Goal: Task Accomplishment & Management: Use online tool/utility

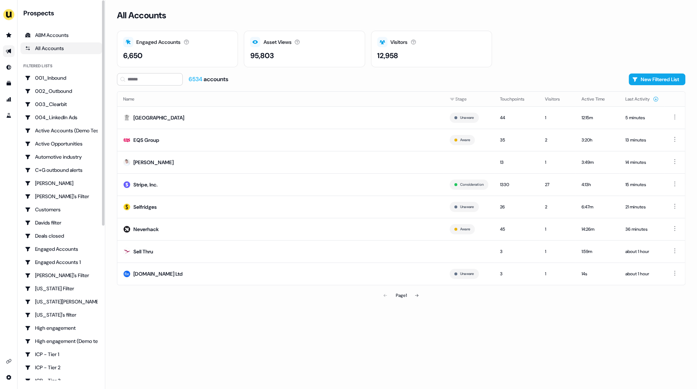
click at [9, 55] on link "Go to outbound experience" at bounding box center [9, 51] width 12 height 12
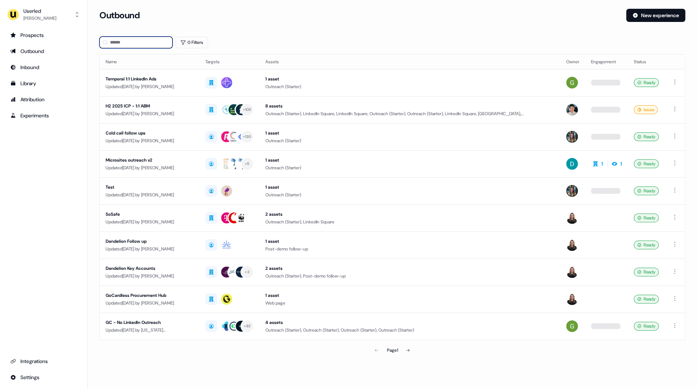
click at [136, 43] on input at bounding box center [135, 43] width 73 height 12
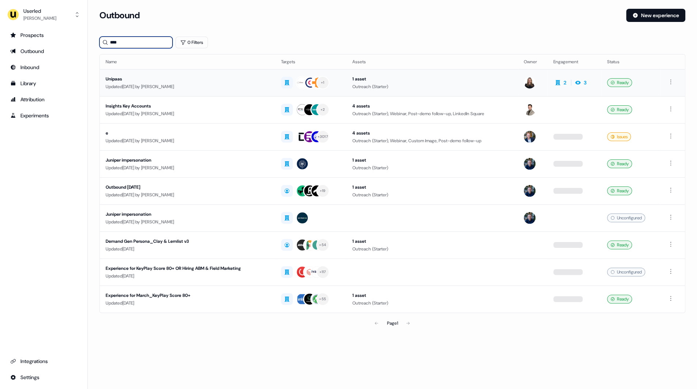
type input "****"
click at [137, 81] on div "Unipaas" at bounding box center [188, 78] width 164 height 7
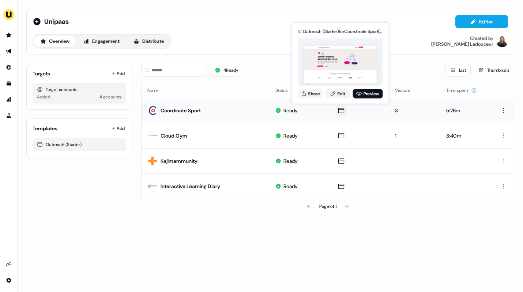
click at [341, 111] on icon at bounding box center [341, 110] width 9 height 7
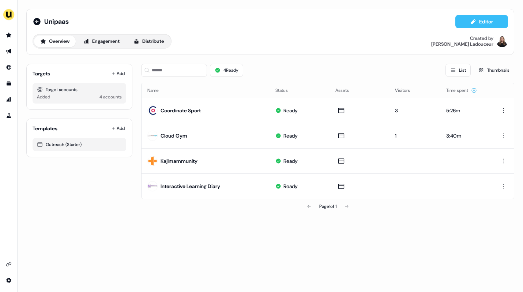
click at [470, 20] on icon at bounding box center [473, 22] width 6 height 6
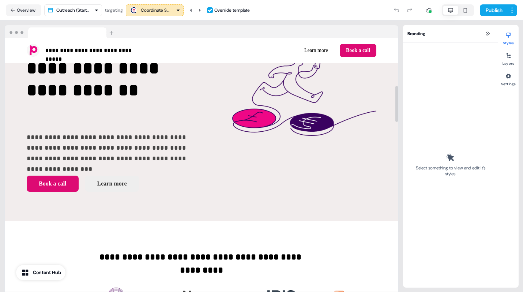
scroll to position [36, 0]
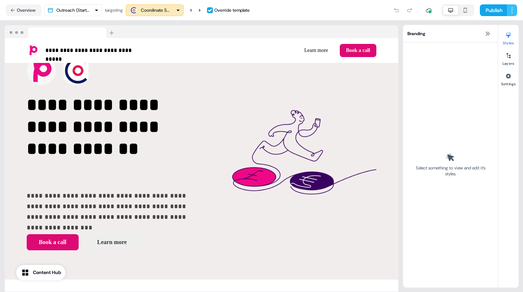
click at [512, 15] on html "**********" at bounding box center [261, 146] width 523 height 292
click at [496, 26] on span "Save as template" at bounding box center [490, 25] width 33 height 6
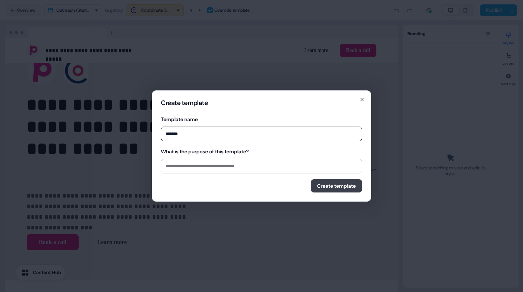
type input "*******"
click at [344, 187] on button "Create template" at bounding box center [336, 185] width 51 height 13
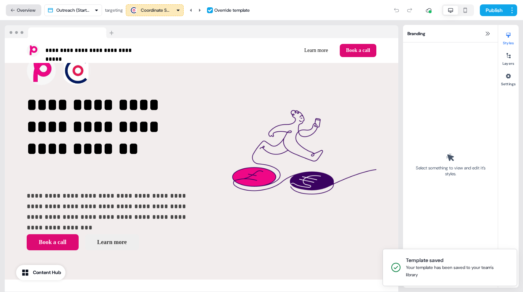
click at [23, 10] on button "Overview" at bounding box center [23, 10] width 35 height 12
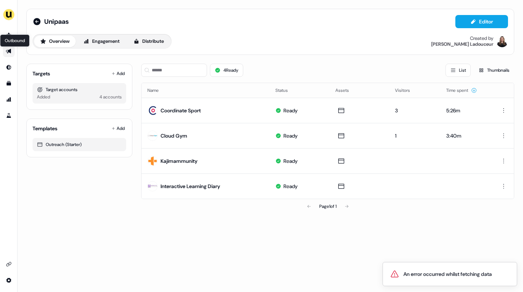
click at [10, 54] on icon "Go to outbound experience" at bounding box center [9, 51] width 6 height 6
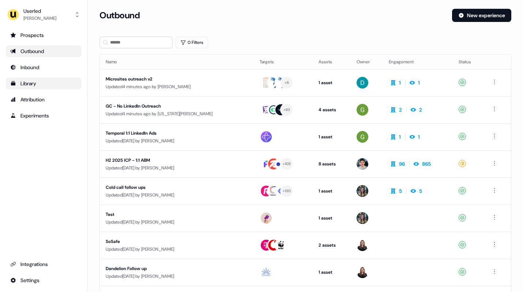
click at [37, 86] on div "Library" at bounding box center [43, 83] width 67 height 7
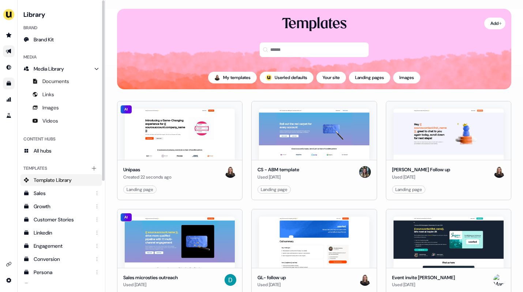
click at [8, 49] on icon "Go to outbound experience" at bounding box center [9, 51] width 6 height 6
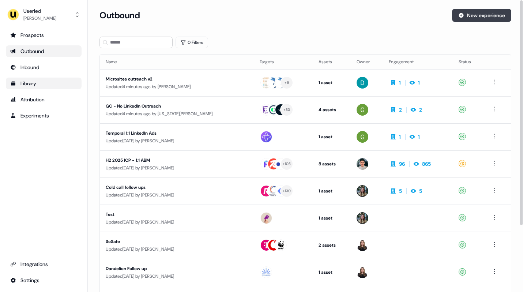
click at [481, 17] on button "New experience" at bounding box center [481, 15] width 59 height 13
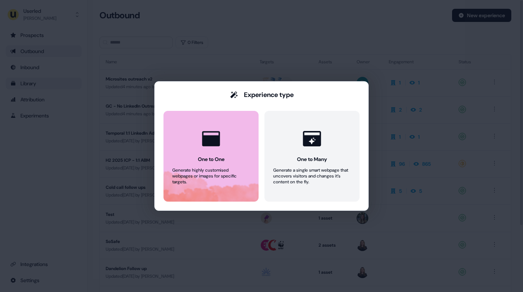
click at [209, 149] on icon at bounding box center [211, 139] width 22 height 22
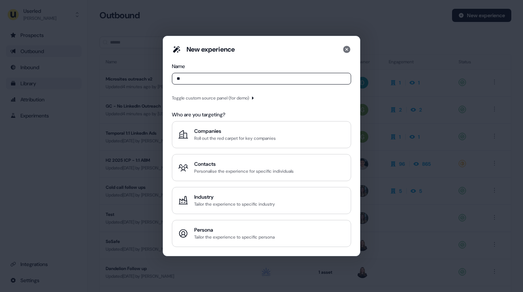
type input "*"
type input "**********"
click at [255, 97] on icon "button" at bounding box center [252, 98] width 4 height 4
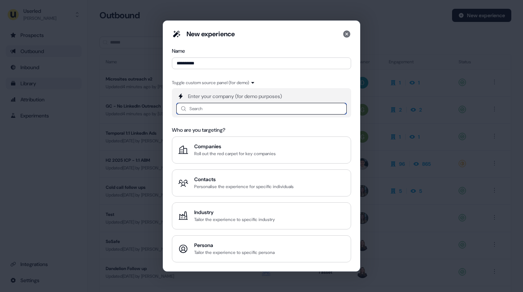
click at [226, 107] on input at bounding box center [261, 109] width 170 height 12
type input "******"
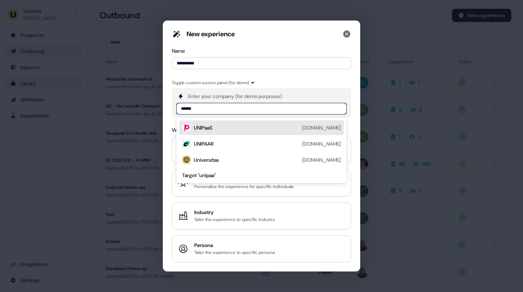
click at [216, 127] on div "UNIPaaS unipaas.com" at bounding box center [267, 127] width 147 height 9
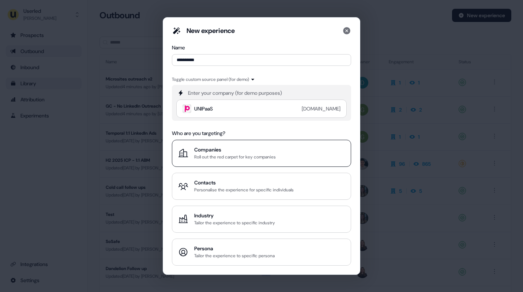
click at [237, 153] on div "Companies" at bounding box center [235, 149] width 82 height 7
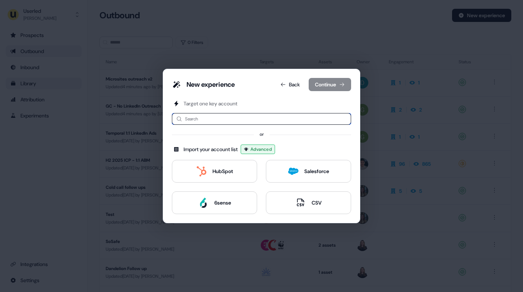
click at [203, 120] on input at bounding box center [261, 119] width 179 height 12
type input "*****"
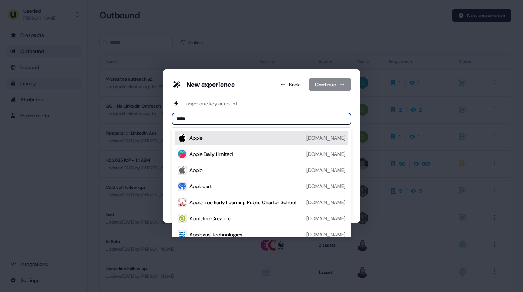
click at [212, 141] on div "Apple apple.com" at bounding box center [267, 137] width 156 height 9
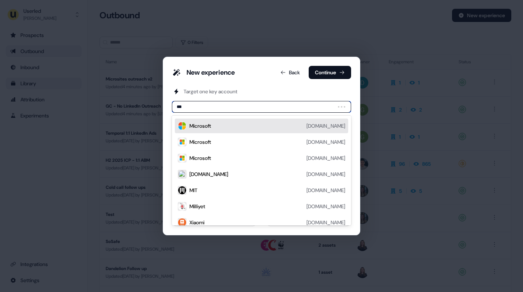
type input "****"
click at [226, 126] on div "Microsoft microsoft.com" at bounding box center [267, 125] width 156 height 9
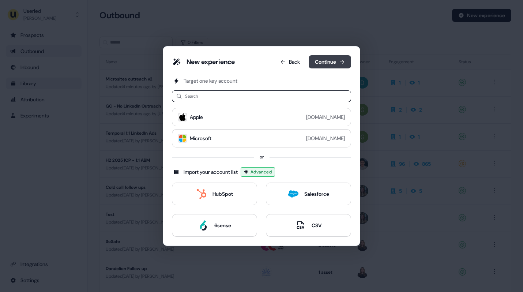
click at [335, 57] on button "Continue" at bounding box center [330, 61] width 42 height 13
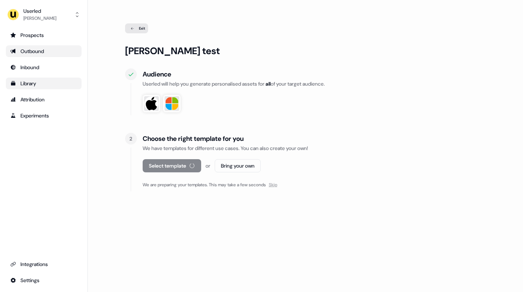
click at [277, 186] on span "Skip" at bounding box center [273, 185] width 8 height 6
click at [171, 172] on button "Select template" at bounding box center [168, 165] width 50 height 13
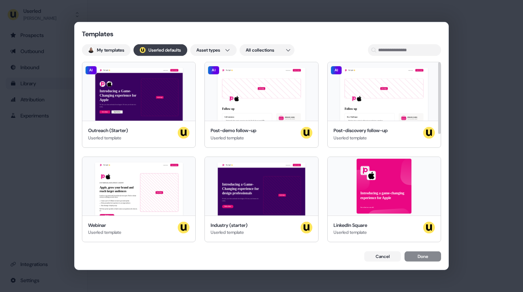
click at [177, 50] on button "; Userled defaults" at bounding box center [160, 50] width 54 height 12
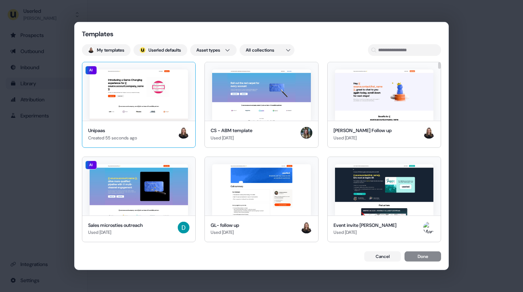
click at [150, 116] on img at bounding box center [139, 94] width 98 height 51
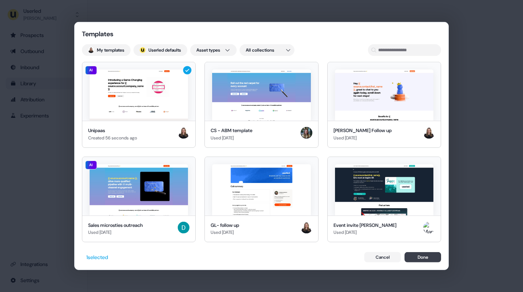
click at [423, 257] on button "Done" at bounding box center [422, 257] width 37 height 10
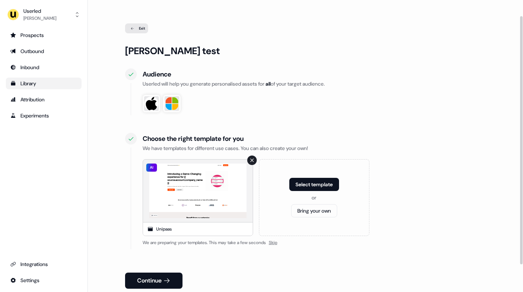
scroll to position [51, 0]
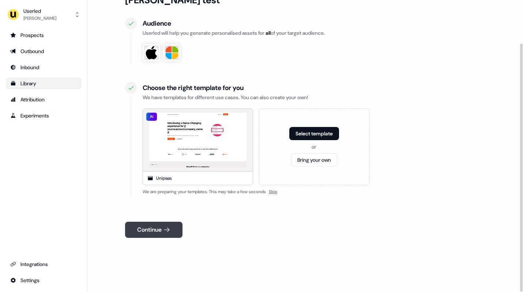
click at [149, 228] on button "Continue" at bounding box center [153, 230] width 57 height 16
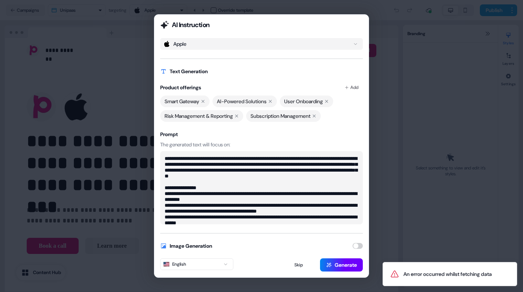
click at [343, 264] on button "Generate" at bounding box center [341, 264] width 43 height 13
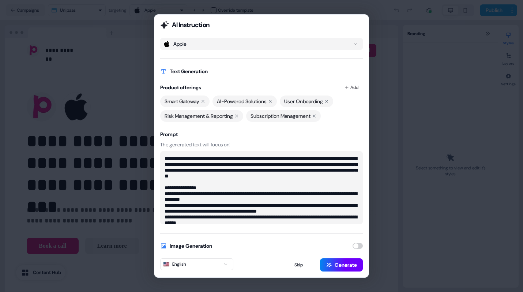
click at [336, 263] on button "Generate" at bounding box center [341, 264] width 43 height 13
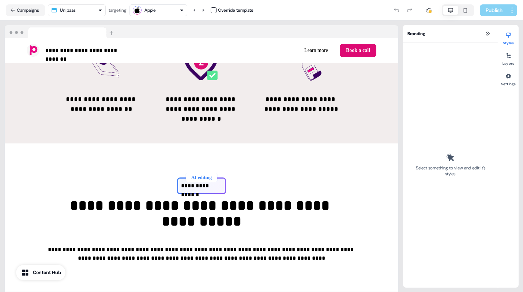
scroll to position [505, 0]
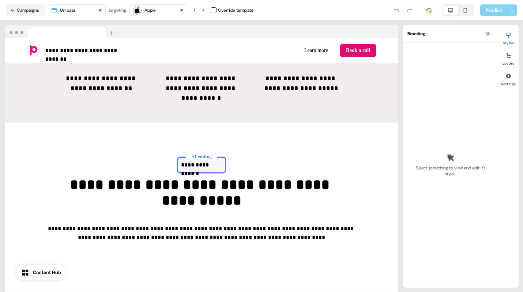
click at [176, 8] on div "Apple" at bounding box center [158, 10] width 51 height 9
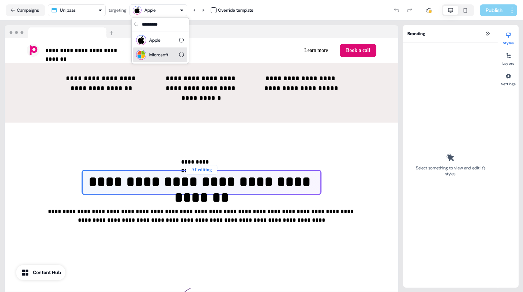
click at [165, 52] on div "Microsoft" at bounding box center [158, 54] width 19 height 7
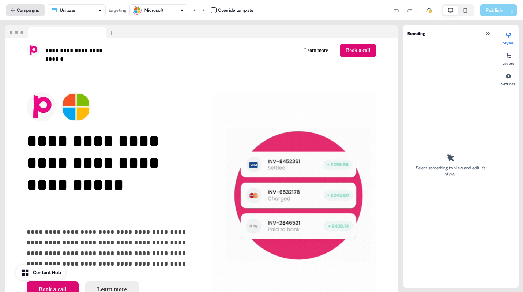
click at [24, 13] on button "Campaigns" at bounding box center [25, 10] width 39 height 12
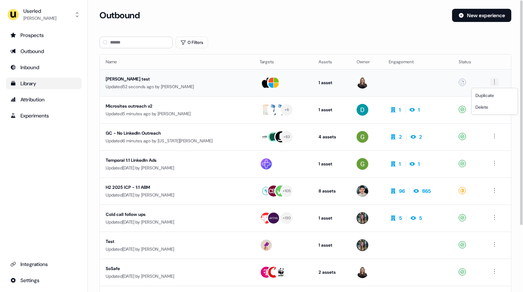
click at [495, 80] on html "For the best experience switch devices to a bigger screen. Go to Userled.io Use…" at bounding box center [261, 146] width 523 height 292
click at [470, 78] on html "For the best experience switch devices to a bigger screen. Go to Userled.io Use…" at bounding box center [261, 146] width 523 height 292
click at [494, 83] on html "For the best experience switch devices to a bigger screen. Go to Userled.io Use…" at bounding box center [261, 146] width 523 height 292
click at [468, 76] on html "For the best experience switch devices to a bigger screen. Go to Userled.io Use…" at bounding box center [261, 146] width 523 height 292
click at [479, 84] on td "Draft" at bounding box center [468, 82] width 31 height 27
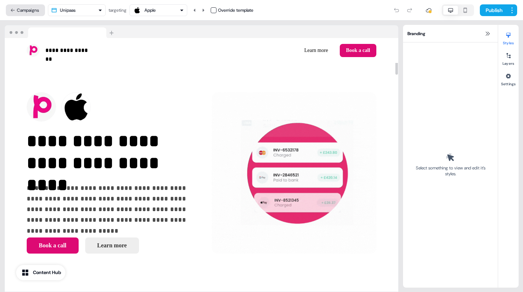
click at [22, 10] on button "Campaigns" at bounding box center [25, 10] width 39 height 12
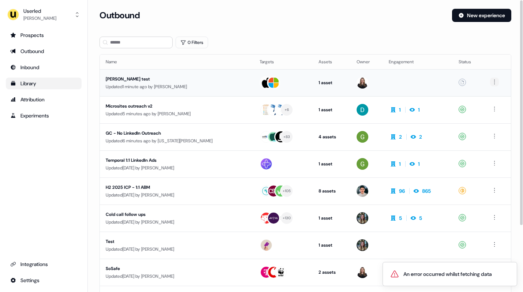
click at [492, 81] on html "An error occurred whilst fetching data For the best experience switch devices t…" at bounding box center [261, 146] width 523 height 292
click at [488, 105] on div "Delete" at bounding box center [493, 107] width 43 height 12
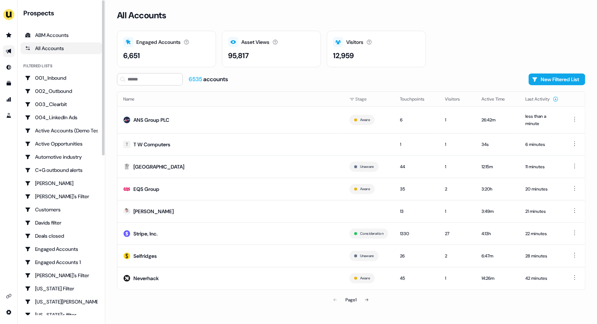
click at [10, 54] on icon "Go to outbound experience" at bounding box center [9, 51] width 6 height 6
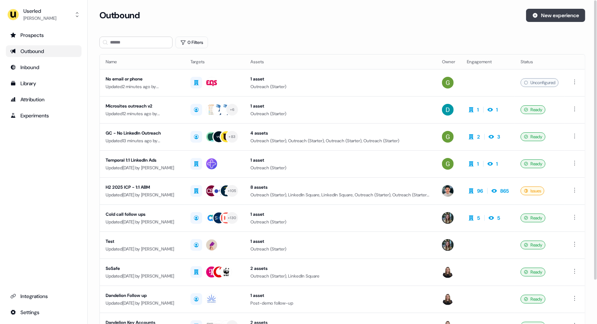
click at [546, 16] on button "New experience" at bounding box center [555, 15] width 59 height 13
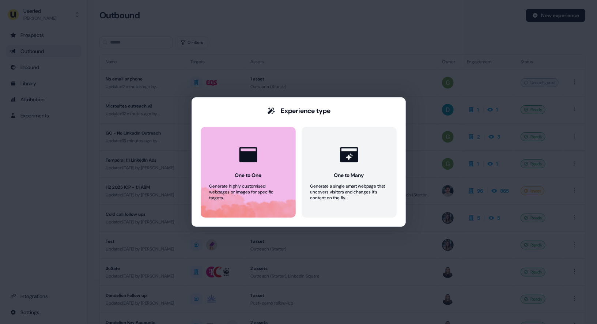
click at [253, 154] on icon at bounding box center [248, 154] width 18 height 15
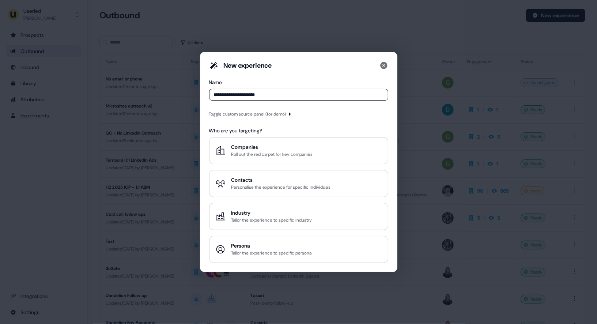
type input "**********"
click at [292, 114] on icon "button" at bounding box center [290, 114] width 4 height 4
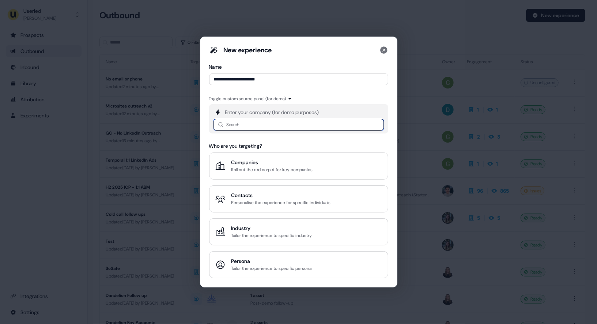
click at [267, 123] on input at bounding box center [298, 125] width 170 height 12
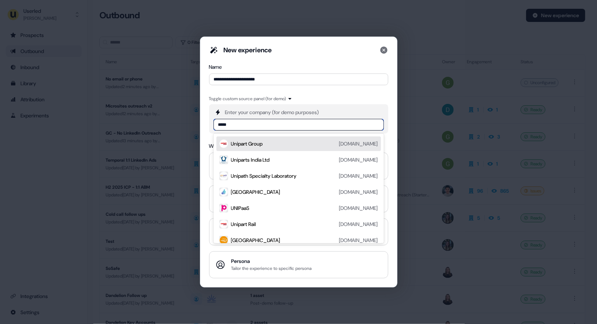
type input "******"
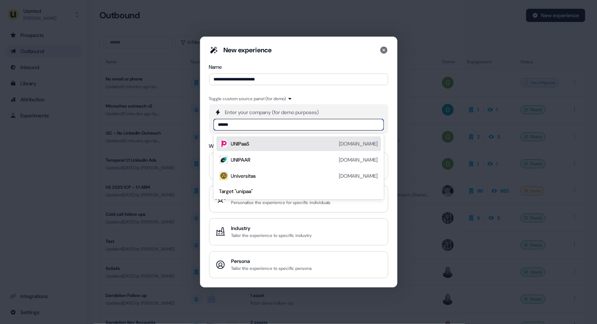
click at [265, 143] on div "UNIPaaS [DOMAIN_NAME]" at bounding box center [304, 143] width 147 height 9
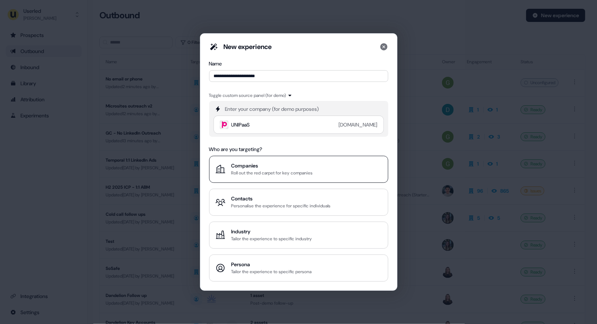
click at [291, 162] on div "Companies" at bounding box center [272, 165] width 82 height 7
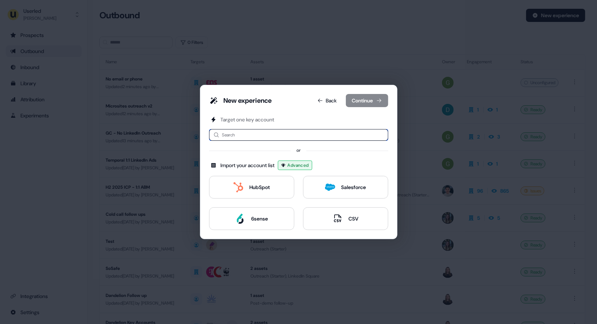
click at [258, 135] on input at bounding box center [298, 135] width 179 height 12
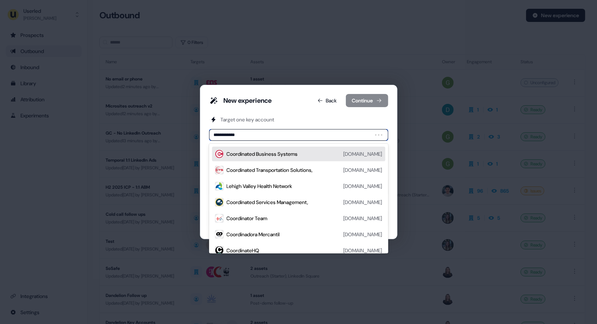
type input "**********"
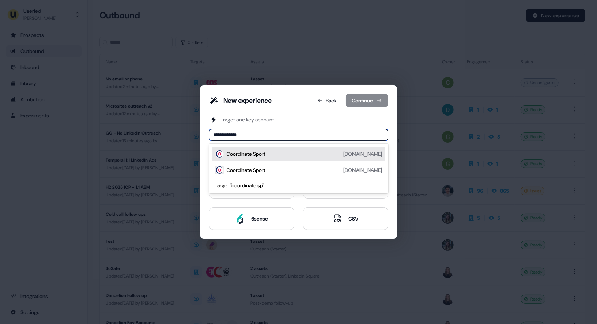
click at [245, 155] on div "Coordinate Sport" at bounding box center [246, 153] width 39 height 7
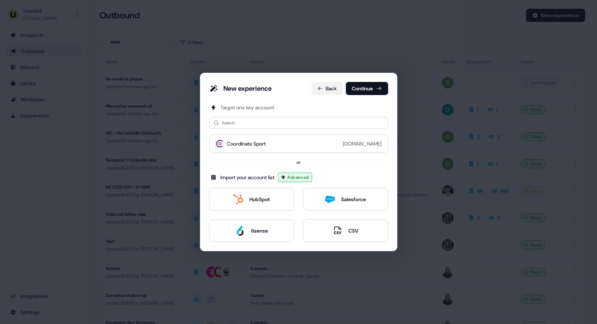
click at [317, 89] on icon at bounding box center [320, 89] width 6 height 6
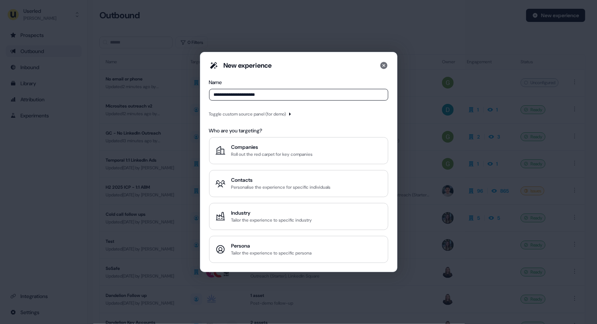
click at [286, 116] on div "Toggle custom source panel (for demo)" at bounding box center [247, 113] width 77 height 7
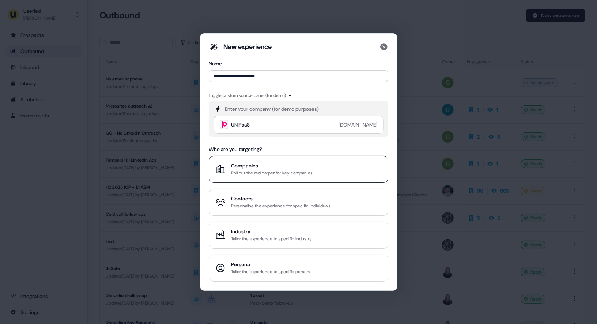
click at [272, 169] on div "Companies" at bounding box center [272, 165] width 82 height 7
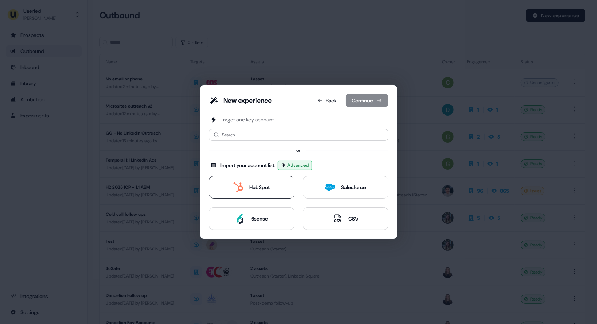
click at [245, 184] on div "HubSpot" at bounding box center [251, 187] width 37 height 10
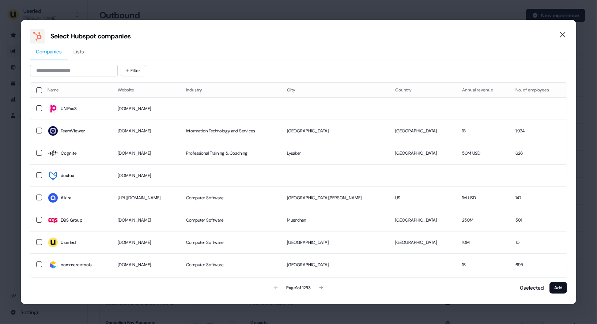
click at [83, 53] on span "Lists" at bounding box center [78, 51] width 11 height 7
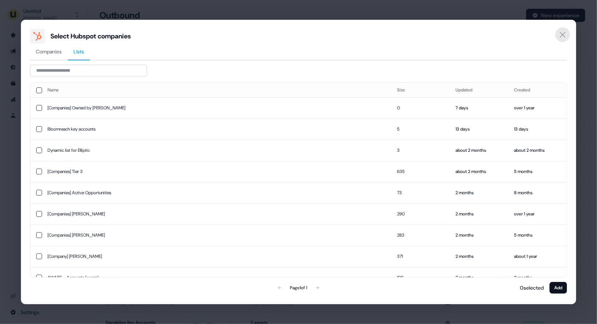
click at [561, 35] on icon "Close" at bounding box center [562, 34] width 9 height 9
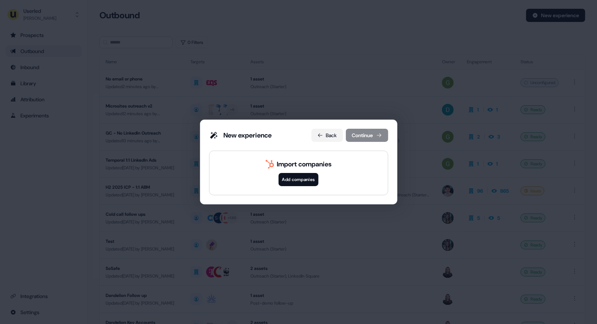
click at [322, 134] on button "Back" at bounding box center [326, 135] width 31 height 13
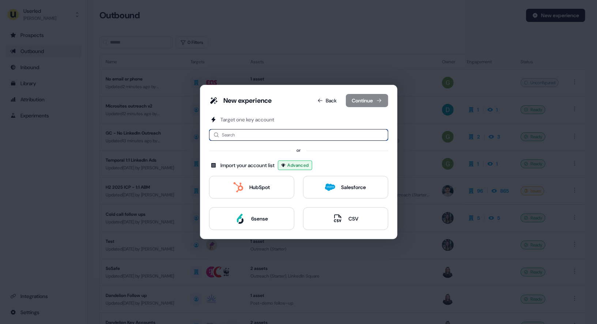
click at [247, 136] on input at bounding box center [298, 135] width 179 height 12
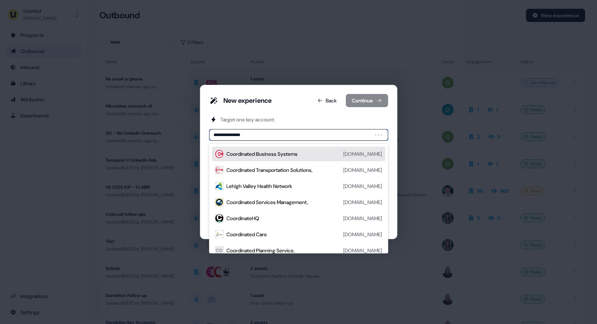
type input "**********"
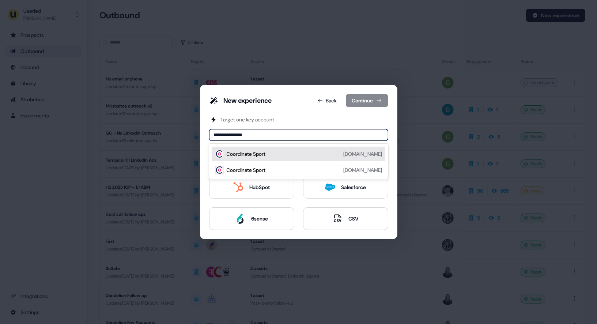
click at [266, 153] on div "Coordinate Sport" at bounding box center [246, 153] width 39 height 7
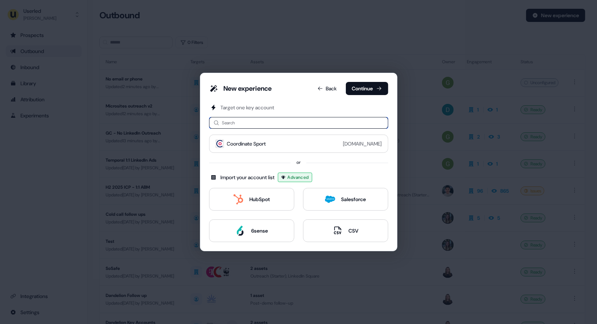
click at [254, 125] on input at bounding box center [298, 123] width 179 height 12
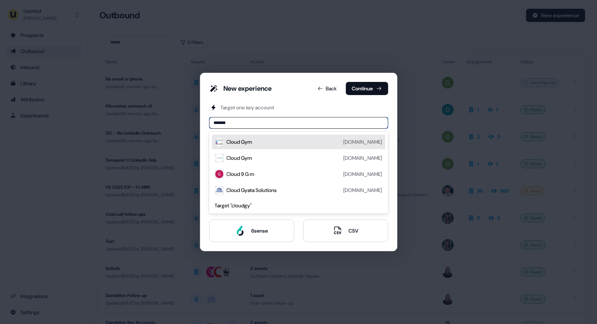
type input "********"
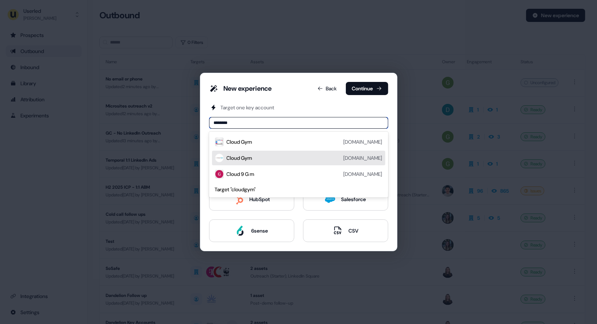
click at [263, 156] on div "Cloud Gym cloudgym.com" at bounding box center [305, 158] width 156 height 9
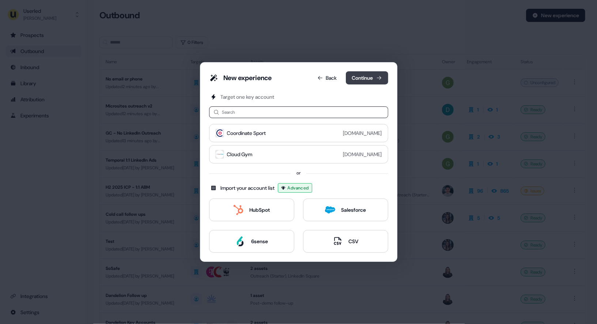
click at [363, 79] on button "Continue" at bounding box center [367, 77] width 42 height 13
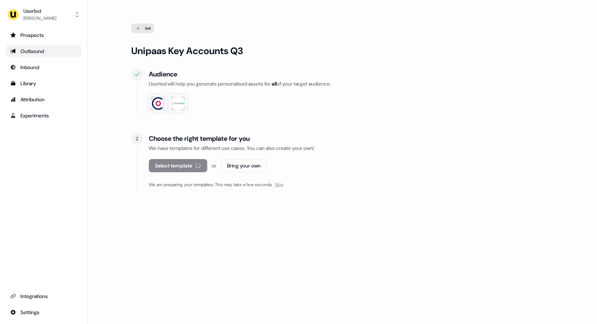
click at [283, 187] on span "Skip" at bounding box center [279, 185] width 8 height 6
click at [192, 161] on button "Select template" at bounding box center [174, 165] width 50 height 13
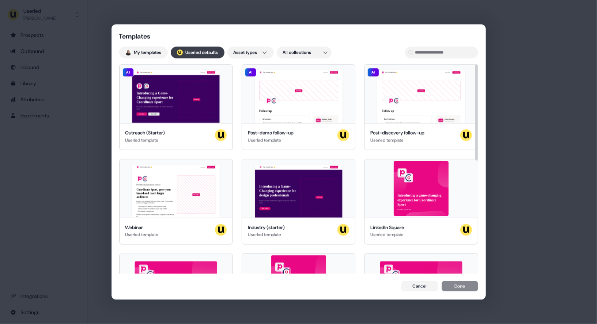
click at [198, 54] on button "; Userled defaults" at bounding box center [198, 52] width 54 height 12
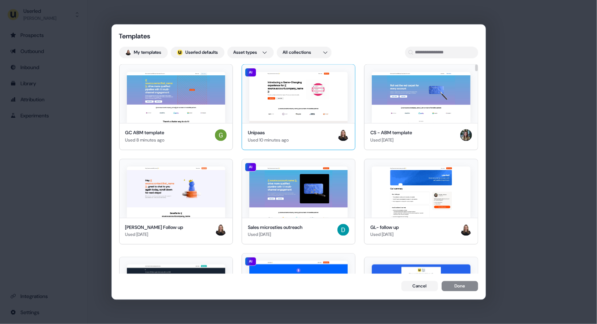
click at [296, 107] on img at bounding box center [298, 97] width 98 height 51
click at [463, 286] on button "Done" at bounding box center [460, 287] width 37 height 10
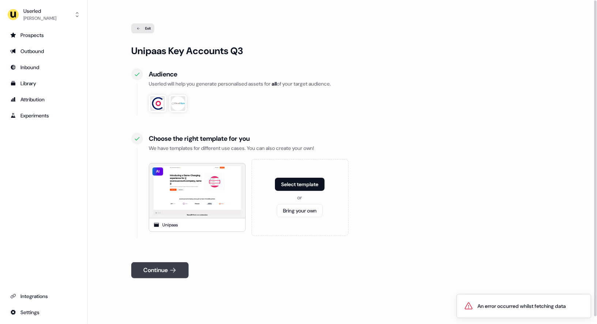
click at [166, 268] on button "Continue" at bounding box center [159, 270] width 57 height 16
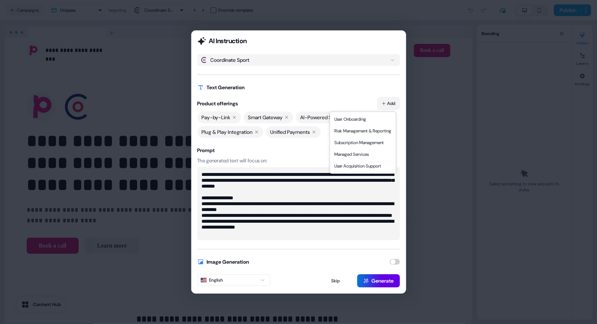
click at [388, 104] on button "Add" at bounding box center [388, 103] width 23 height 13
click at [280, 203] on textarea "**********" at bounding box center [298, 203] width 203 height 73
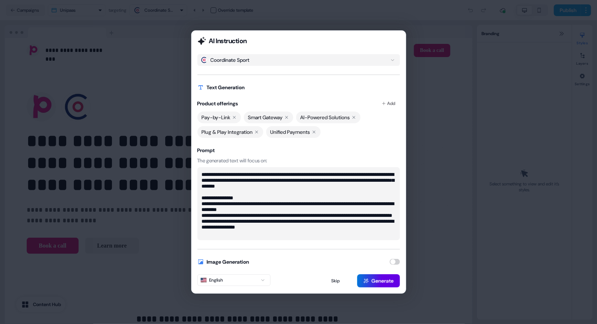
click at [305, 235] on textarea "**********" at bounding box center [298, 203] width 203 height 73
click at [375, 61] on button "Coordinate Sport" at bounding box center [298, 60] width 203 height 12
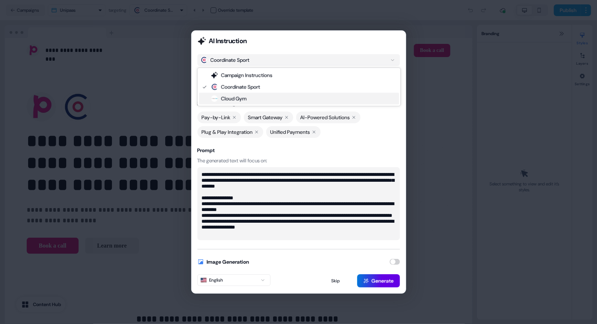
type textarea "**********"
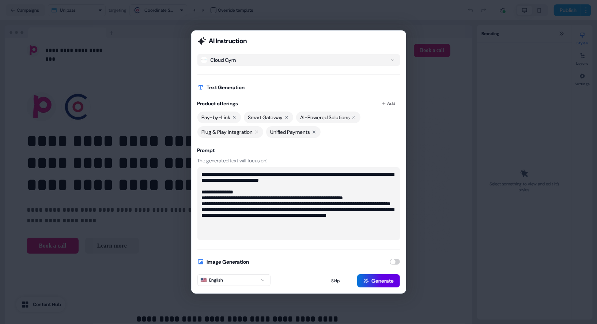
click at [252, 227] on textarea "**********" at bounding box center [298, 203] width 203 height 73
click at [394, 263] on button "button" at bounding box center [395, 262] width 10 height 6
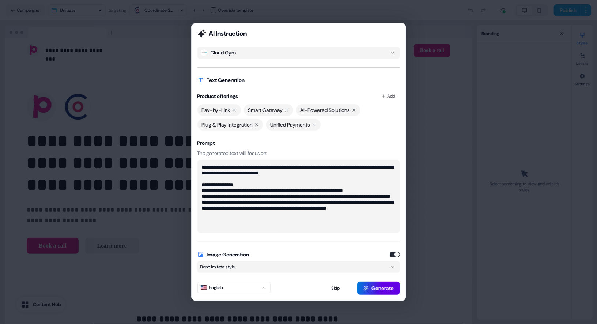
click at [396, 254] on button "button" at bounding box center [395, 254] width 10 height 6
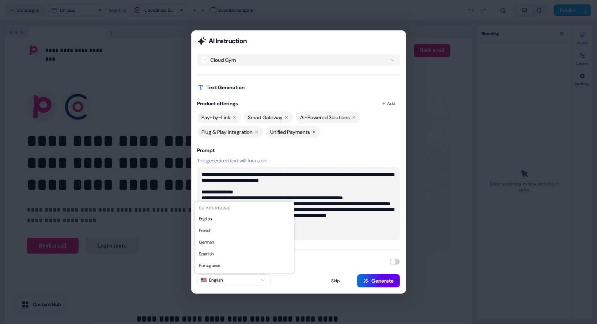
click at [248, 280] on button "English" at bounding box center [233, 280] width 73 height 12
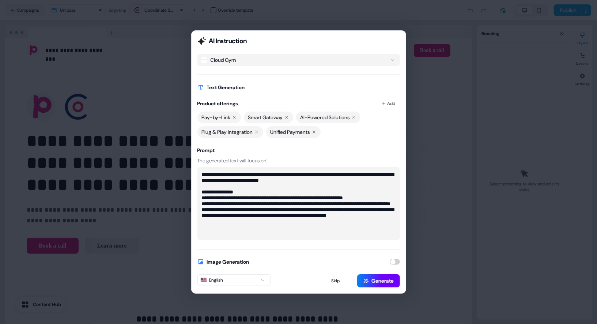
click at [369, 281] on button "Generate" at bounding box center [378, 280] width 43 height 13
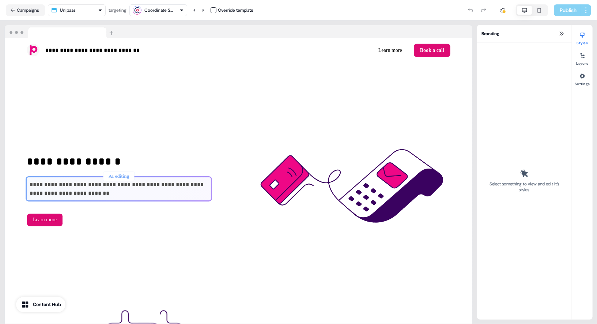
scroll to position [794, 0]
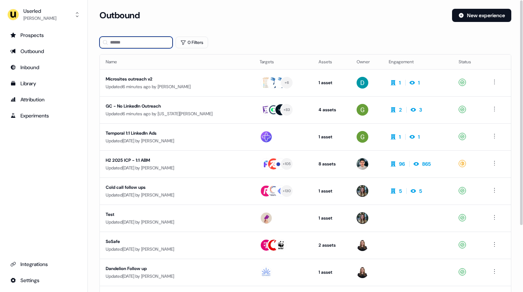
click at [127, 42] on input at bounding box center [135, 43] width 73 height 12
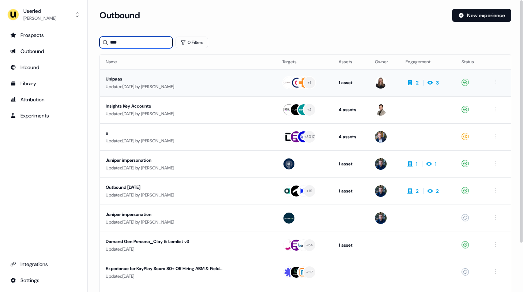
type input "****"
click at [175, 84] on div "Updated 5 days ago by Geneviève Ladouceur" at bounding box center [188, 86] width 165 height 7
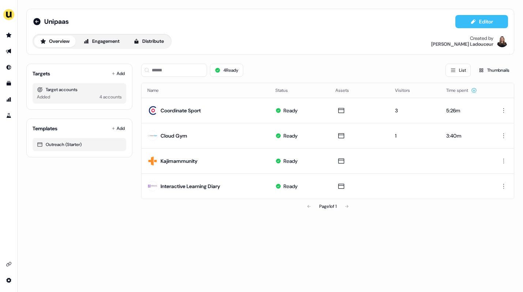
click at [478, 19] on button "Editor" at bounding box center [481, 21] width 53 height 13
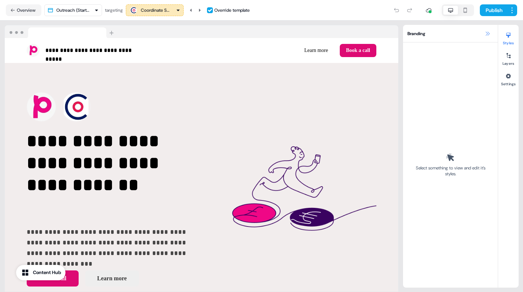
click at [488, 32] on icon at bounding box center [487, 34] width 6 height 6
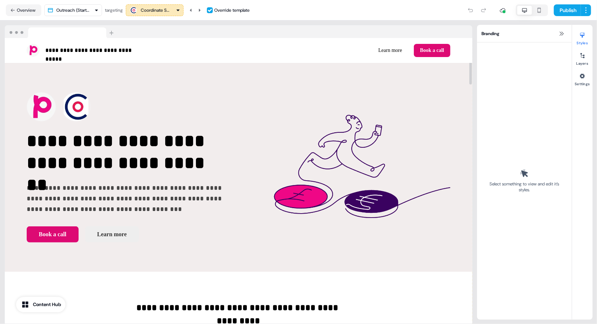
click at [170, 11] on div "Coordinate Sport" at bounding box center [155, 10] width 29 height 7
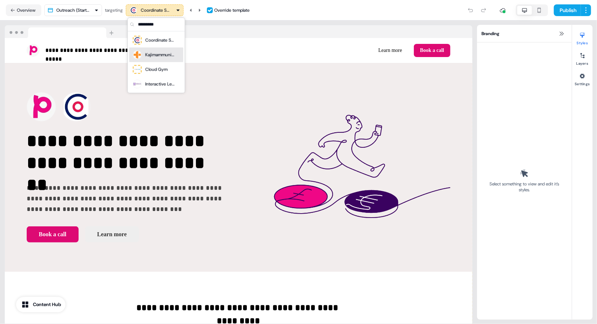
click at [164, 52] on div "Kajimammunity" at bounding box center [159, 54] width 29 height 7
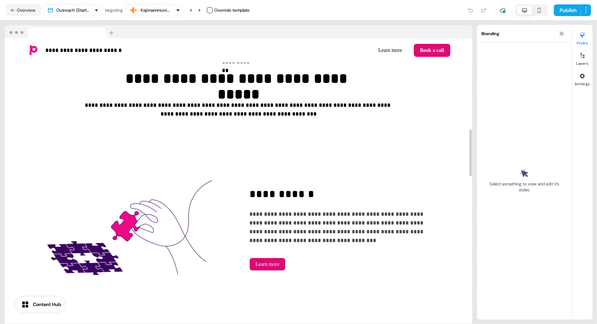
scroll to position [563, 0]
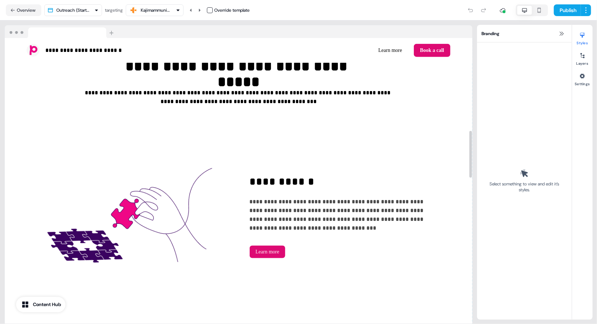
click at [174, 11] on div "Kajimammunity" at bounding box center [154, 10] width 51 height 9
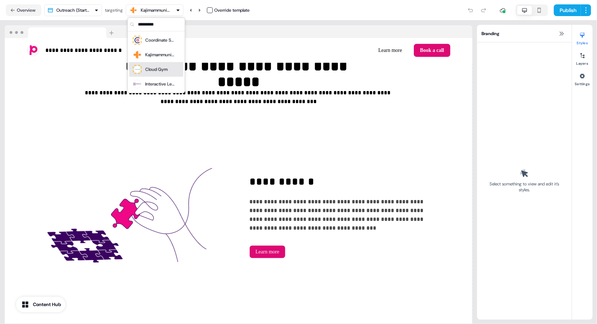
click at [165, 70] on div "Cloud Gym" at bounding box center [156, 69] width 22 height 7
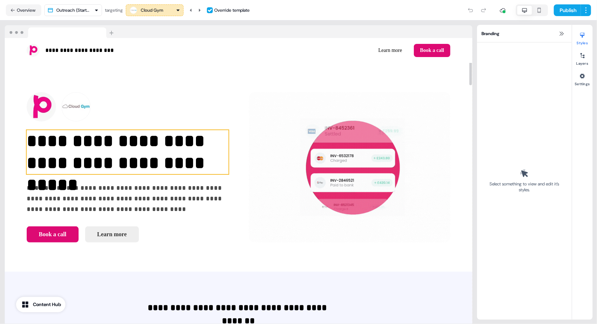
click at [145, 148] on p "**********" at bounding box center [128, 152] width 202 height 44
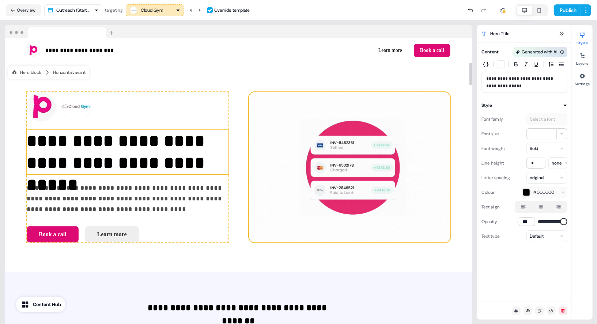
click at [334, 121] on img at bounding box center [349, 167] width 201 height 151
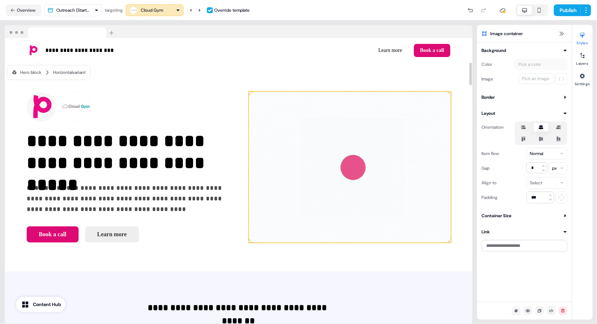
drag, startPoint x: 358, startPoint y: 107, endPoint x: 332, endPoint y: 131, distance: 34.9
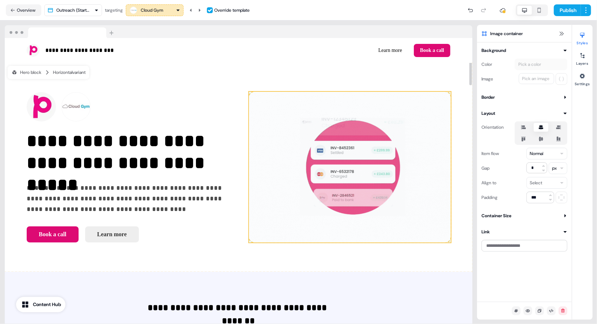
click at [332, 131] on div "**********" at bounding box center [239, 167] width 468 height 209
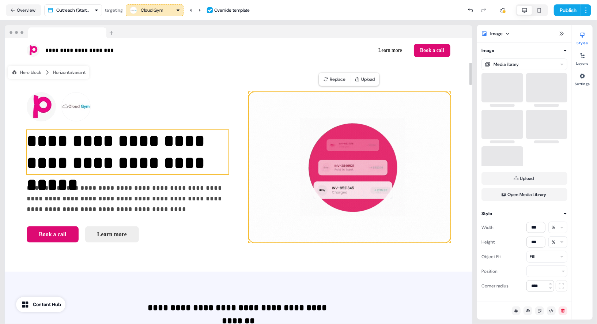
click at [167, 145] on p "**********" at bounding box center [128, 152] width 202 height 44
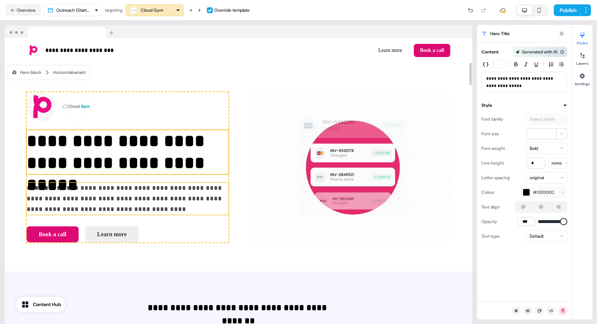
click at [101, 198] on p "**********" at bounding box center [128, 199] width 202 height 32
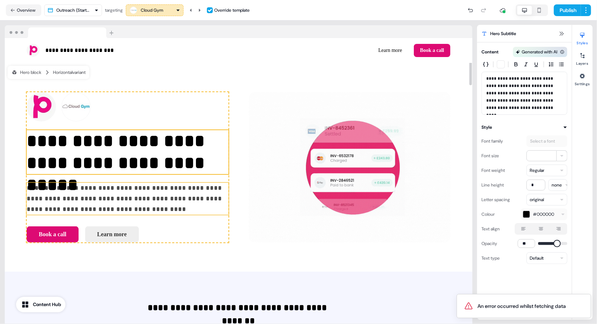
click at [170, 147] on p "**********" at bounding box center [128, 152] width 202 height 44
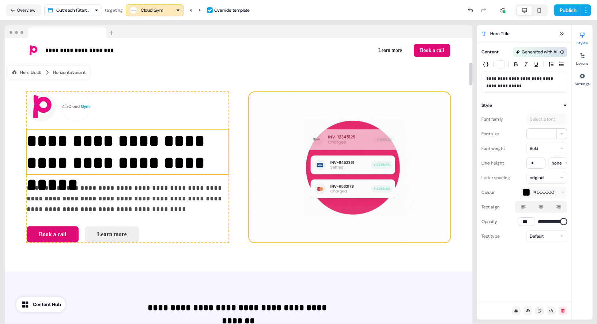
click at [292, 125] on img at bounding box center [349, 167] width 201 height 151
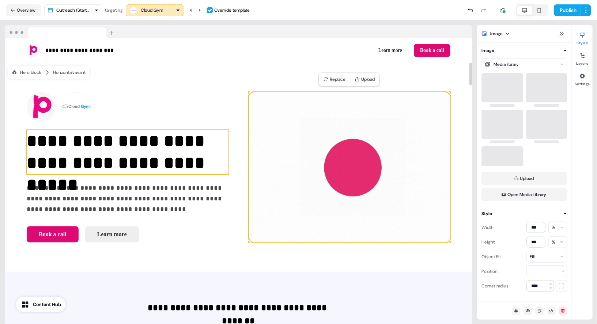
click at [174, 131] on p "**********" at bounding box center [128, 152] width 202 height 44
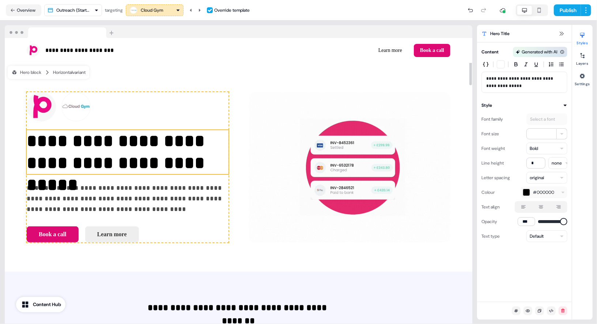
click at [190, 148] on p "**********" at bounding box center [128, 152] width 202 height 44
click at [31, 11] on button "Overview" at bounding box center [23, 10] width 35 height 12
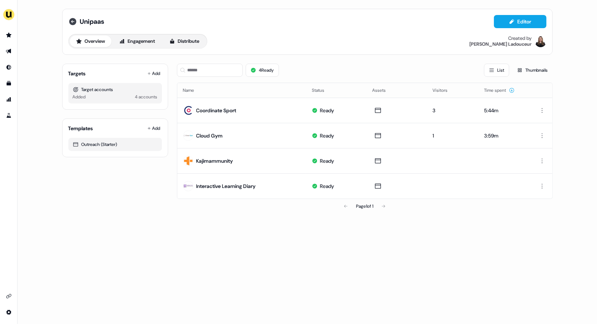
click at [72, 22] on icon at bounding box center [72, 21] width 7 height 7
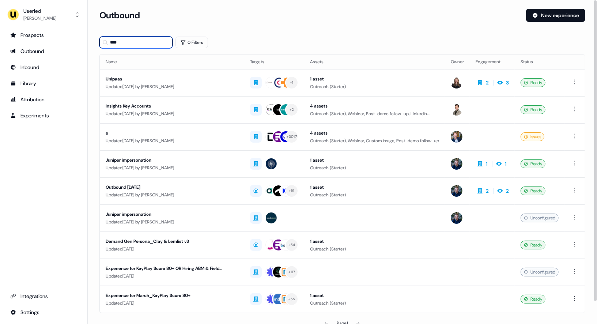
click at [131, 44] on input "****" at bounding box center [135, 43] width 73 height 12
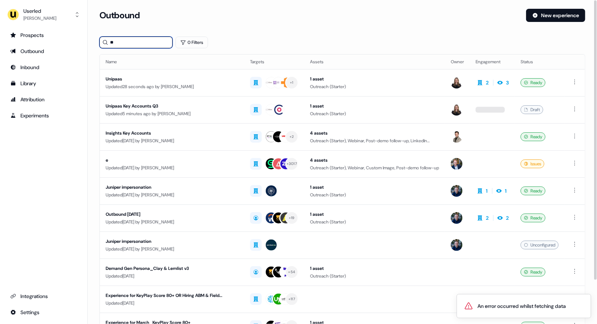
type input "*"
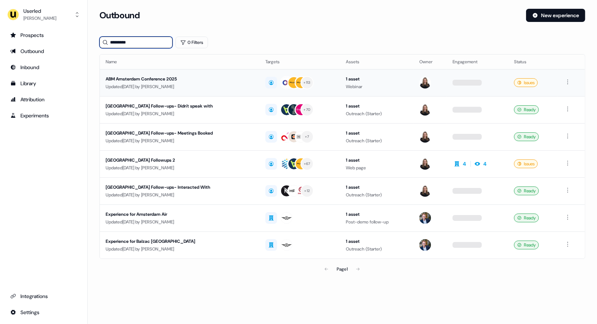
type input "*********"
click at [183, 81] on div "ABM Amsterdam Conference 2025" at bounding box center [180, 78] width 148 height 7
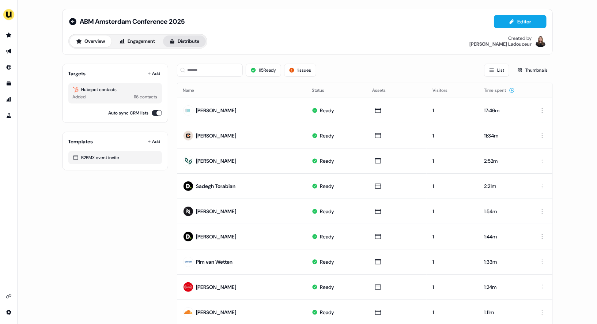
click at [187, 42] on button "Distribute" at bounding box center [184, 41] width 43 height 12
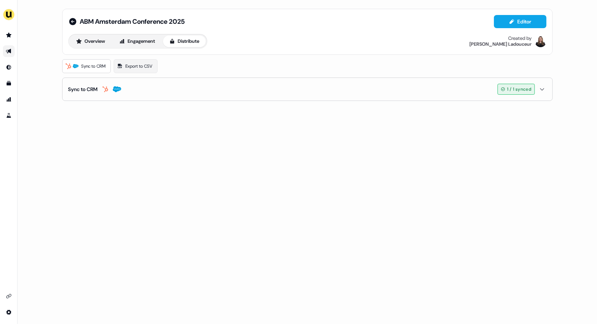
click at [522, 90] on icon "button" at bounding box center [542, 89] width 9 height 6
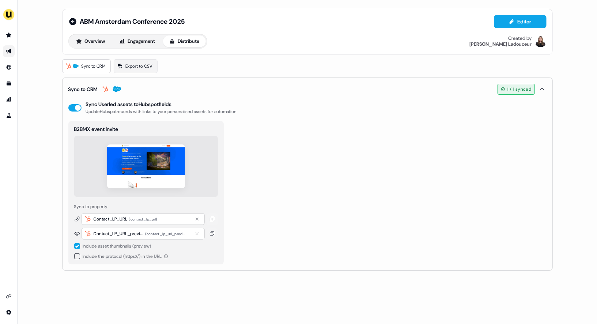
click at [158, 220] on div "( contact_lp_url )" at bounding box center [143, 219] width 29 height 7
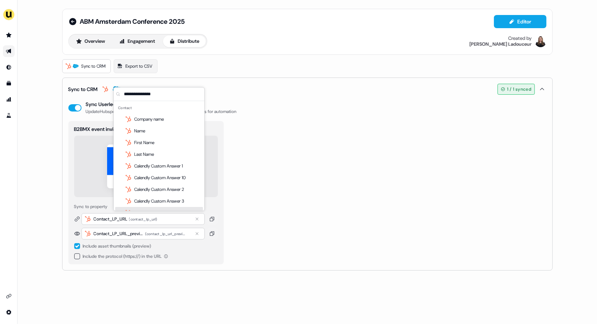
click at [188, 248] on div "Include asset thumbnails (preview)" at bounding box center [146, 245] width 144 height 7
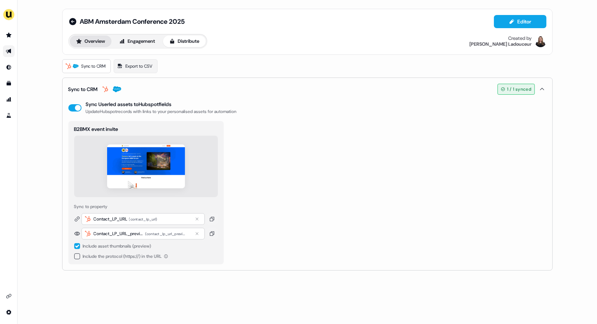
click at [101, 41] on button "Overview" at bounding box center [91, 41] width 42 height 12
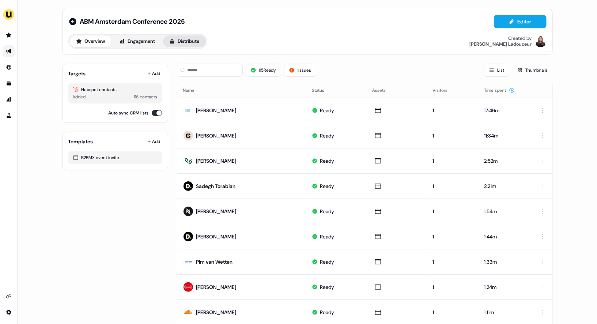
click at [178, 40] on button "Distribute" at bounding box center [184, 41] width 43 height 12
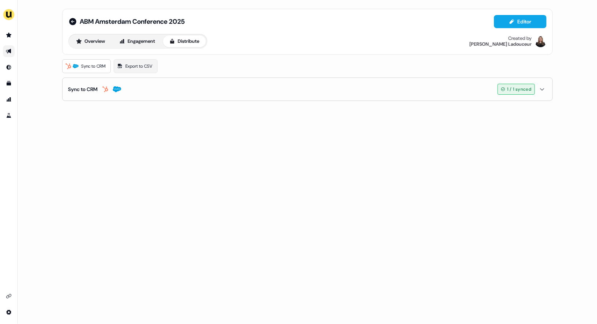
click at [174, 90] on button "Sync to CRM 1 / 1 synced" at bounding box center [307, 89] width 478 height 23
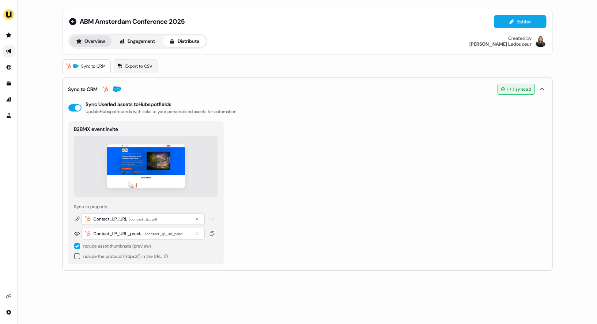
click at [97, 40] on button "Overview" at bounding box center [91, 41] width 42 height 12
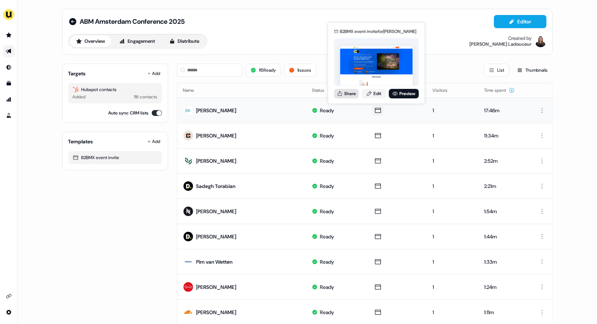
click at [353, 92] on button "Share" at bounding box center [346, 94] width 25 height 10
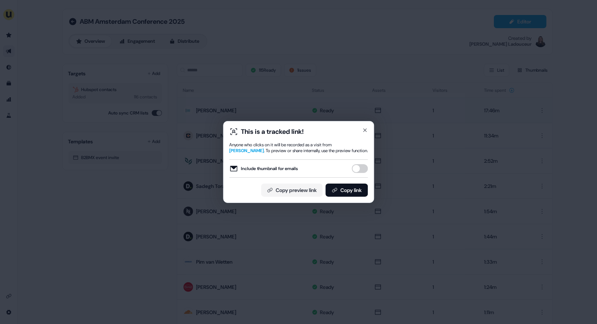
click at [357, 169] on button "Include thumbnail for emails" at bounding box center [360, 168] width 16 height 9
click at [343, 190] on button "Copy link" at bounding box center [346, 190] width 42 height 13
click at [365, 130] on icon "button" at bounding box center [364, 130] width 3 height 3
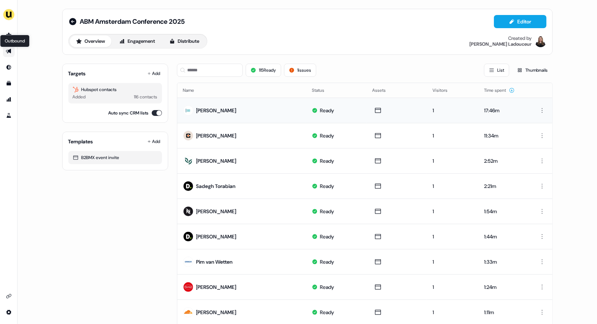
click at [8, 51] on icon "Go to outbound experience" at bounding box center [8, 51] width 5 height 5
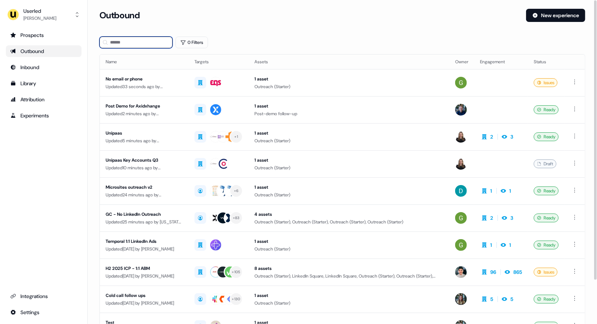
click at [145, 42] on input at bounding box center [135, 43] width 73 height 12
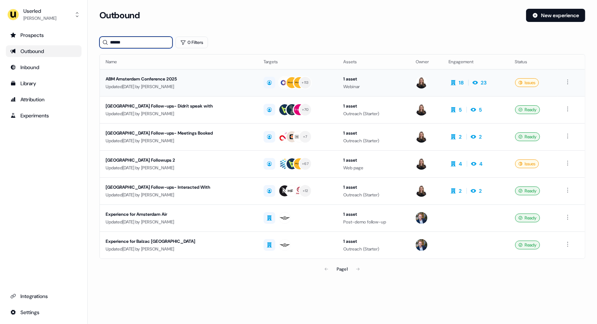
type input "******"
click at [170, 80] on div "ABM Amsterdam Conference 2025" at bounding box center [179, 78] width 146 height 7
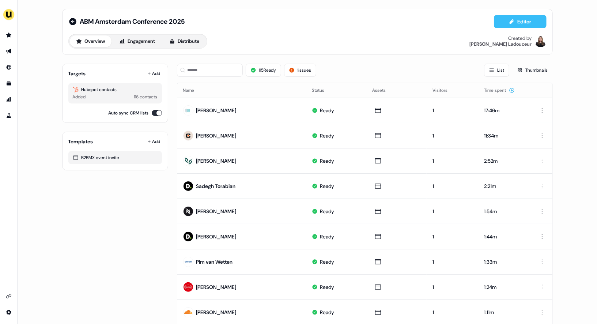
click at [522, 23] on button "Editor" at bounding box center [520, 21] width 53 height 13
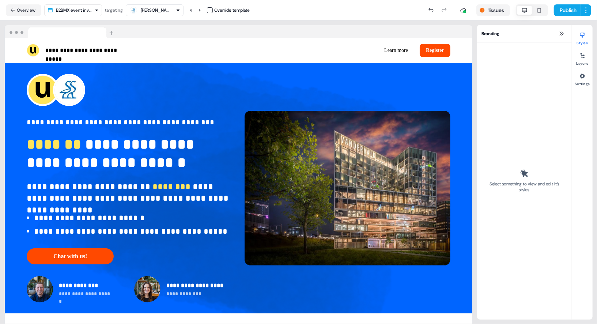
click at [173, 9] on div "Jooske Vriens" at bounding box center [154, 10] width 51 height 9
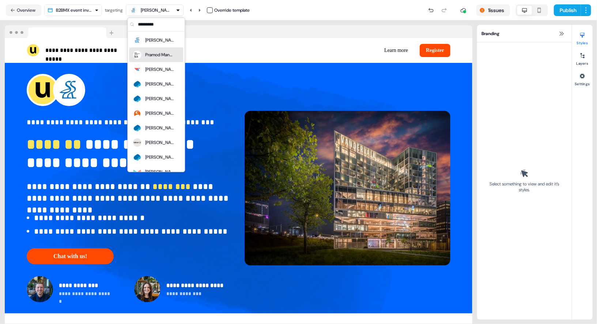
click at [170, 56] on div "Pramod Mandhre" at bounding box center [159, 54] width 29 height 7
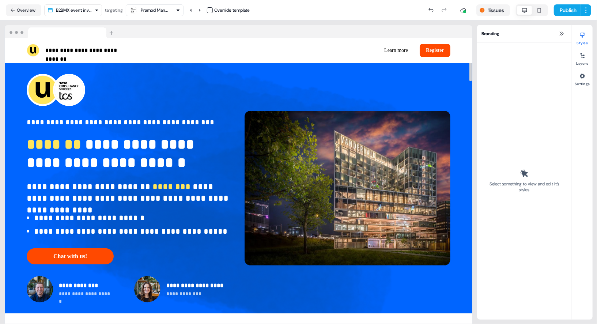
click at [155, 11] on div "Pramod Mandhre" at bounding box center [155, 10] width 29 height 7
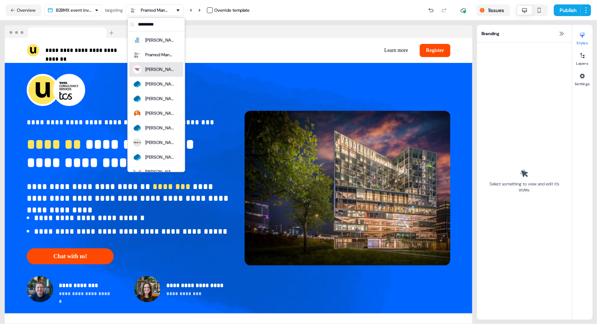
click at [160, 69] on div "Hannah Hardman" at bounding box center [159, 69] width 29 height 7
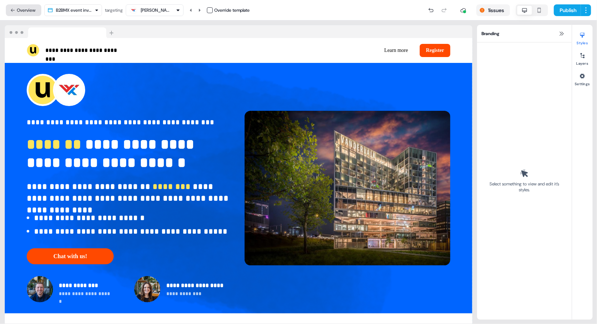
click at [15, 10] on button "Overview" at bounding box center [23, 10] width 35 height 12
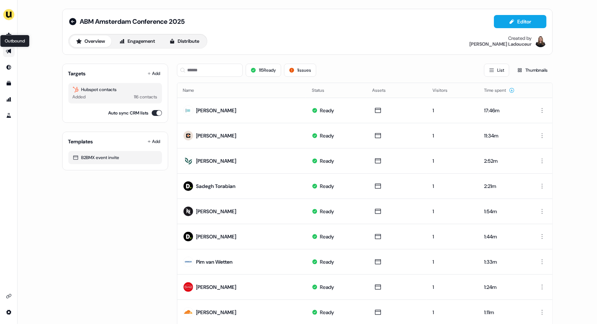
click at [10, 53] on icon "Go to outbound experience" at bounding box center [9, 51] width 6 height 6
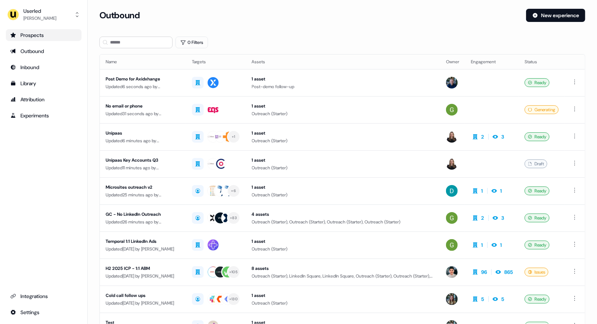
click at [48, 36] on div "Prospects" at bounding box center [43, 34] width 67 height 7
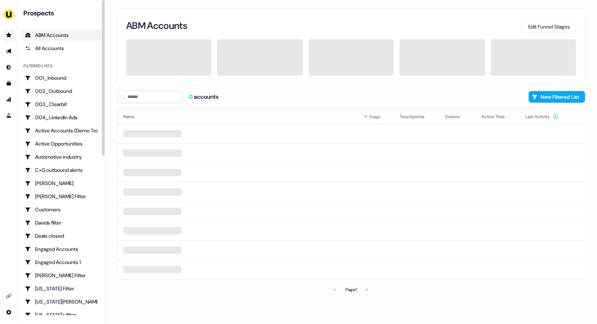
click at [10, 31] on link "Go to prospects" at bounding box center [9, 35] width 12 height 12
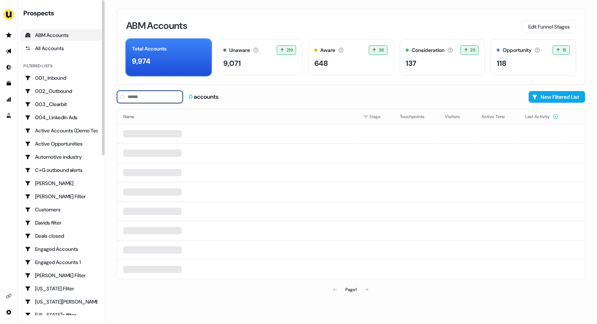
click at [145, 95] on input at bounding box center [150, 97] width 66 height 12
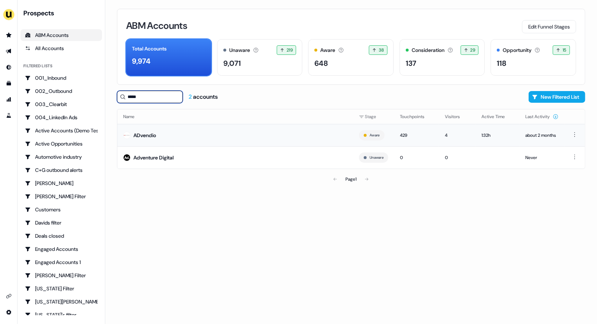
type input "*****"
click at [170, 136] on td "ADvendio" at bounding box center [235, 135] width 236 height 22
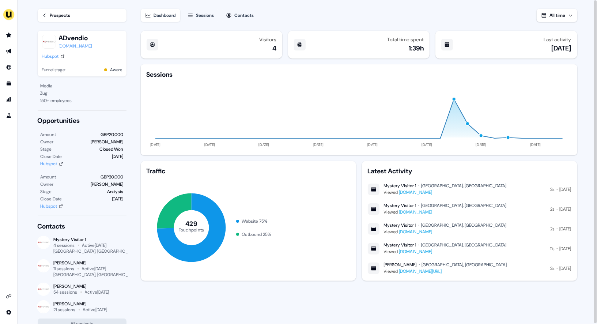
click at [200, 14] on div "Sessions" at bounding box center [205, 15] width 18 height 7
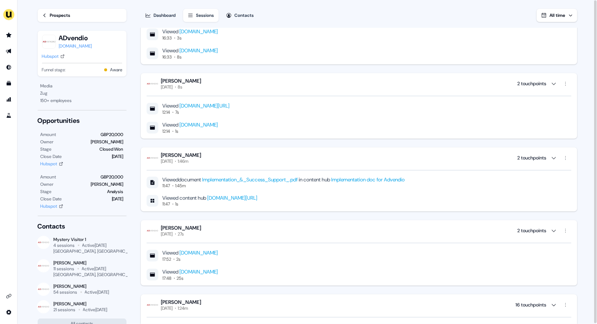
scroll to position [480, 0]
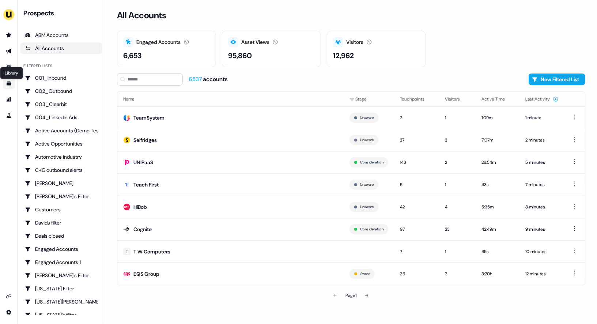
click at [7, 84] on icon "Go to templates" at bounding box center [9, 83] width 4 height 4
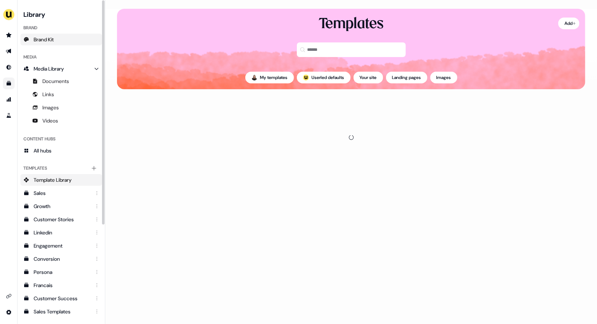
click at [52, 40] on span "Brand Kit" at bounding box center [44, 39] width 20 height 7
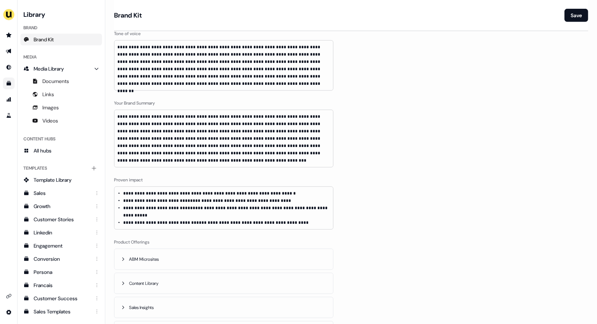
scroll to position [382, 0]
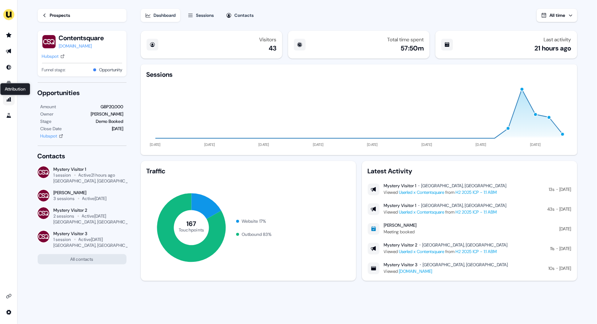
click at [9, 99] on icon "Go to attribution" at bounding box center [9, 99] width 5 height 4
